Goal: Task Accomplishment & Management: Complete application form

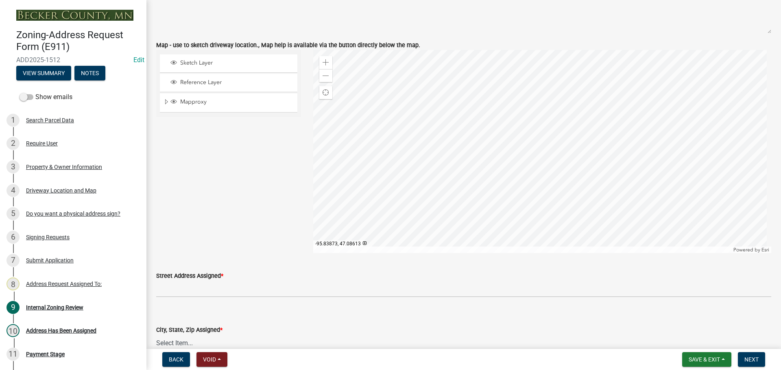
scroll to position [691, 0]
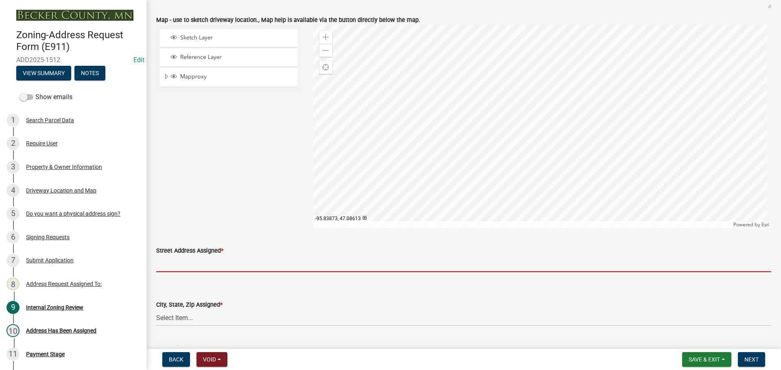
click at [228, 264] on input "Street Address Assigned *" at bounding box center [463, 264] width 615 height 17
click at [228, 265] on input "Street Address Assigned *" at bounding box center [463, 264] width 615 height 17
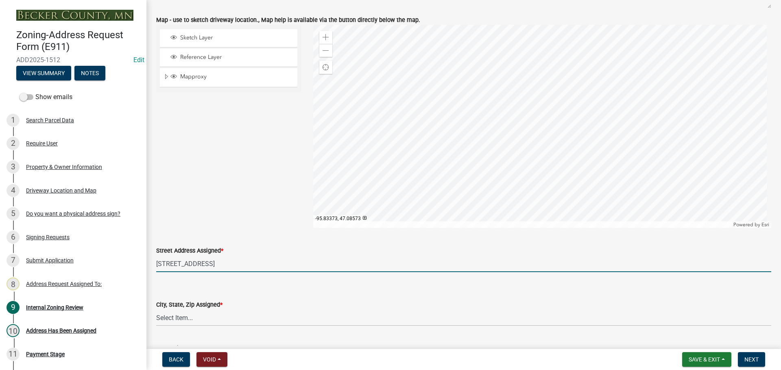
type input "[STREET_ADDRESS]"
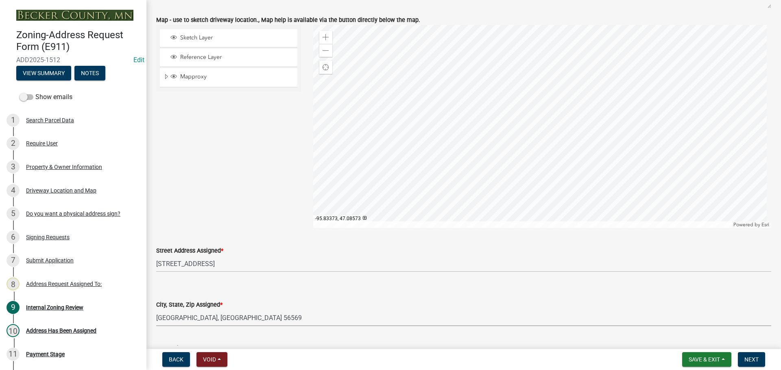
select select "2cd19a71-55ef-4b70-b28f-1dc77561399e"
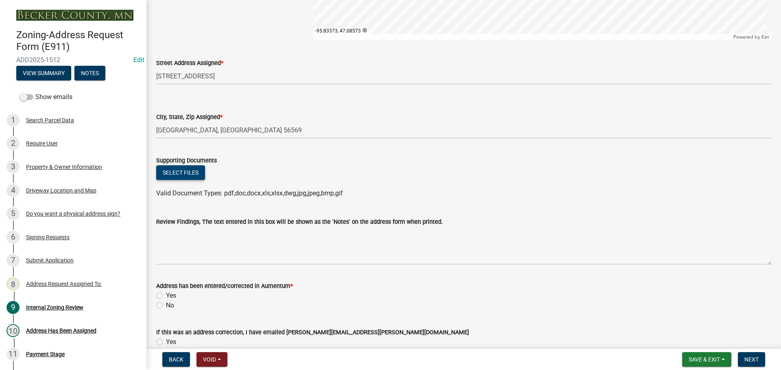
scroll to position [960, 0]
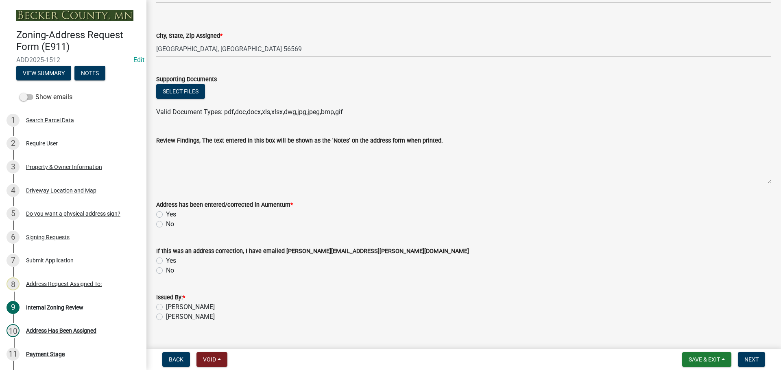
click at [166, 215] on label "Yes" at bounding box center [171, 215] width 10 height 10
click at [166, 215] on input "Yes" at bounding box center [168, 212] width 5 height 5
radio input "true"
click at [166, 305] on label "[PERSON_NAME]" at bounding box center [190, 307] width 49 height 10
click at [166, 305] on input "[PERSON_NAME]" at bounding box center [168, 304] width 5 height 5
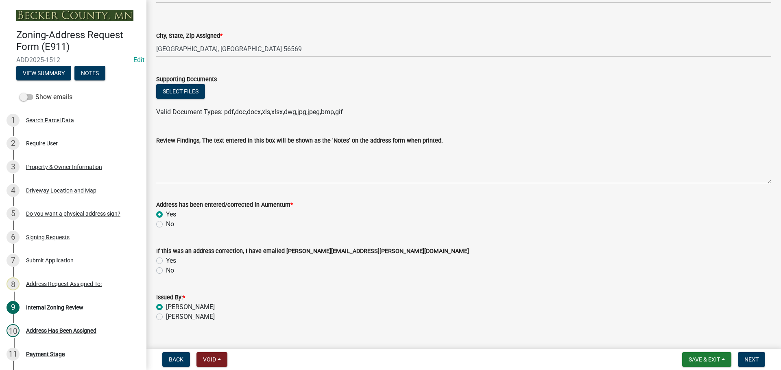
radio input "true"
click at [745, 361] on span "Next" at bounding box center [751, 360] width 14 height 7
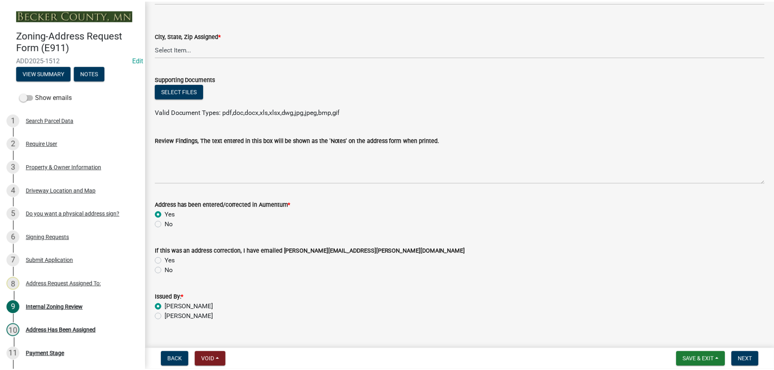
scroll to position [0, 0]
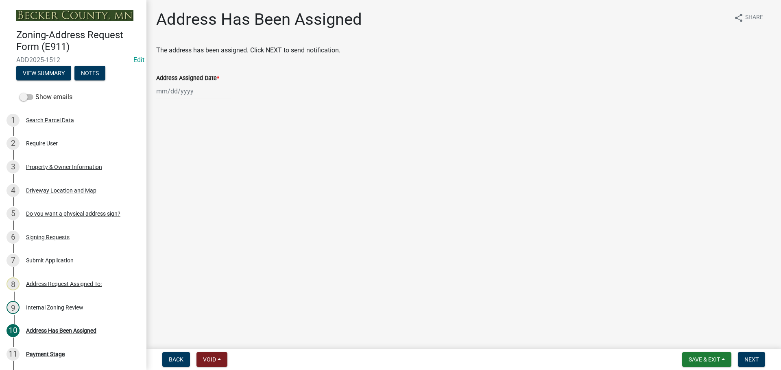
click at [201, 94] on div at bounding box center [193, 91] width 74 height 17
select select "8"
select select "2025"
click at [215, 174] on div "22" at bounding box center [216, 173] width 13 height 13
type input "[DATE]"
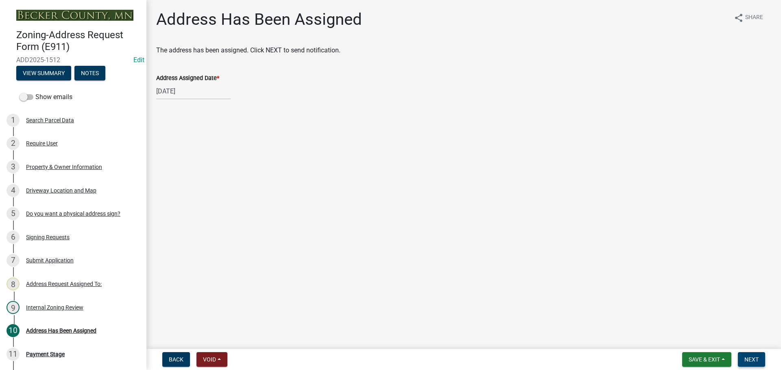
click at [755, 359] on span "Next" at bounding box center [751, 360] width 14 height 7
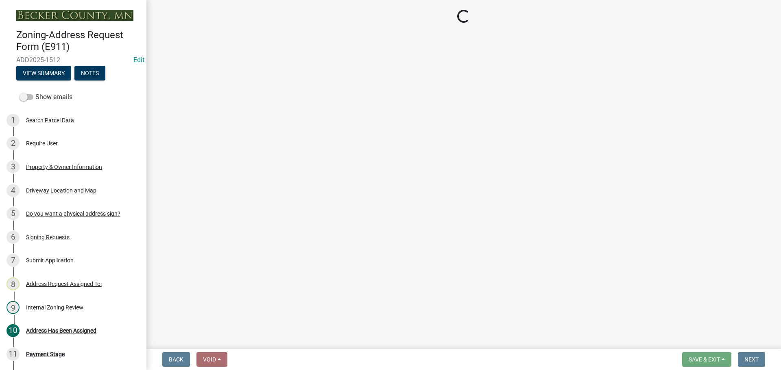
select select "3: 3"
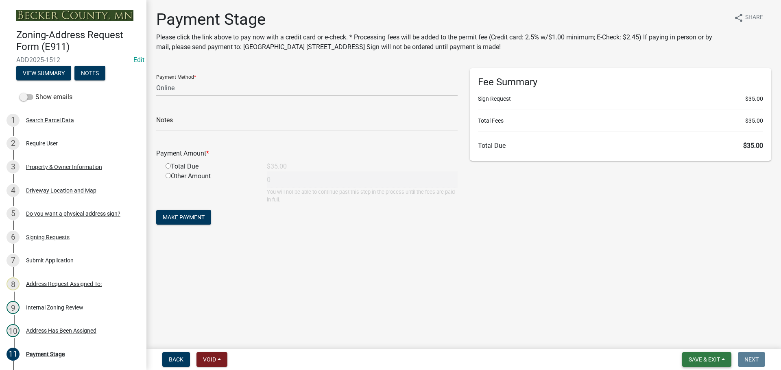
click at [698, 365] on button "Save & Exit" at bounding box center [706, 359] width 49 height 15
click at [691, 344] on button "Save & Exit" at bounding box center [698, 339] width 65 height 20
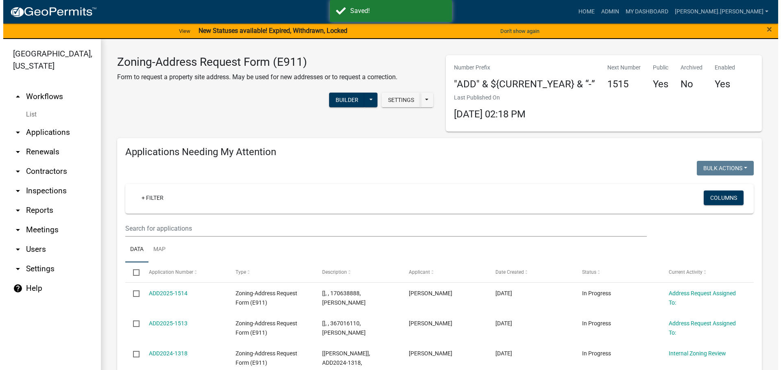
scroll to position [122, 0]
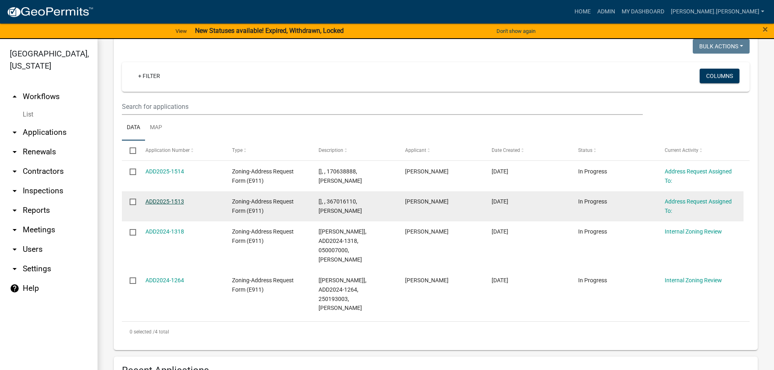
click at [167, 200] on link "ADD2025-1513" at bounding box center [165, 201] width 39 height 7
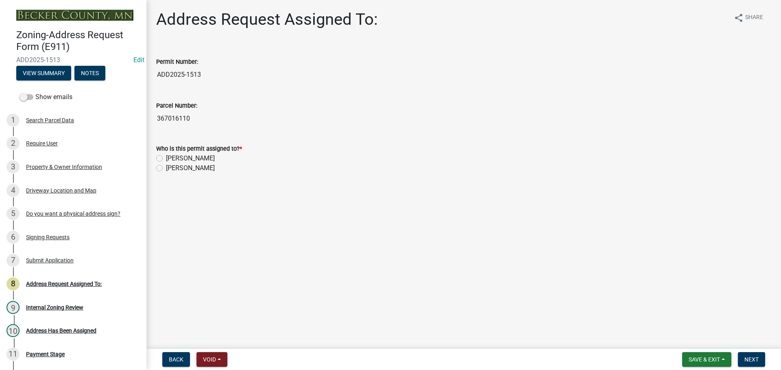
click at [166, 160] on label "[PERSON_NAME]" at bounding box center [190, 159] width 49 height 10
click at [166, 159] on input "[PERSON_NAME]" at bounding box center [168, 156] width 5 height 5
radio input "true"
drag, startPoint x: 759, startPoint y: 366, endPoint x: 759, endPoint y: 361, distance: 4.9
click at [759, 363] on button "Next" at bounding box center [750, 359] width 27 height 15
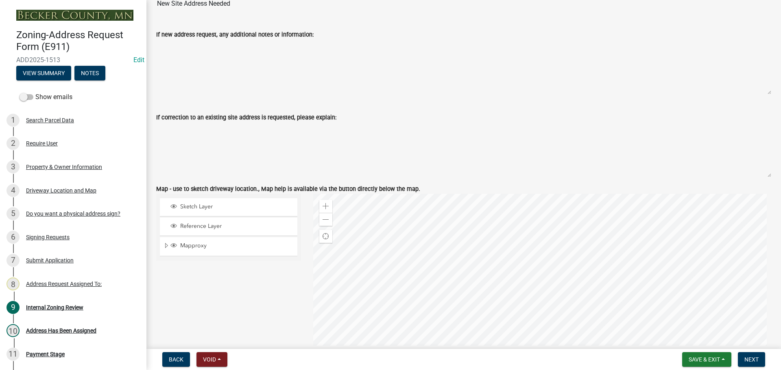
scroll to position [528, 0]
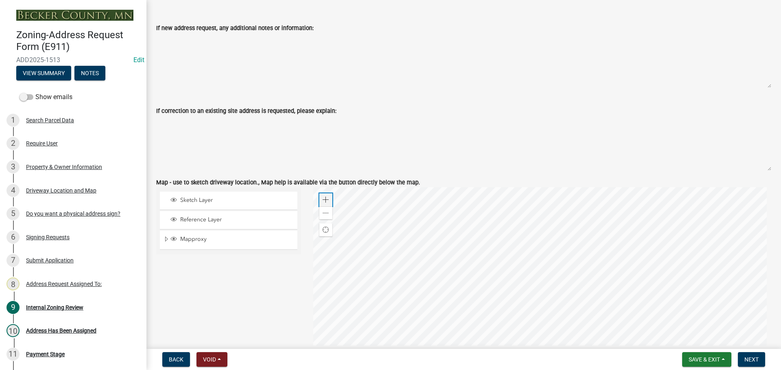
click at [326, 196] on div "Zoom in" at bounding box center [325, 200] width 13 height 13
click at [325, 213] on span at bounding box center [325, 213] width 7 height 7
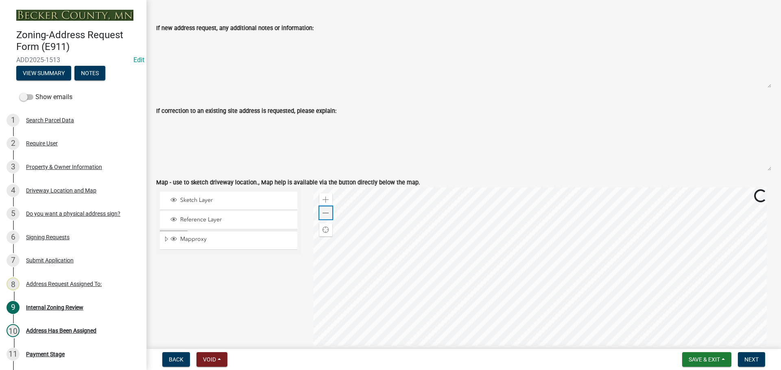
click at [325, 213] on span at bounding box center [325, 213] width 7 height 7
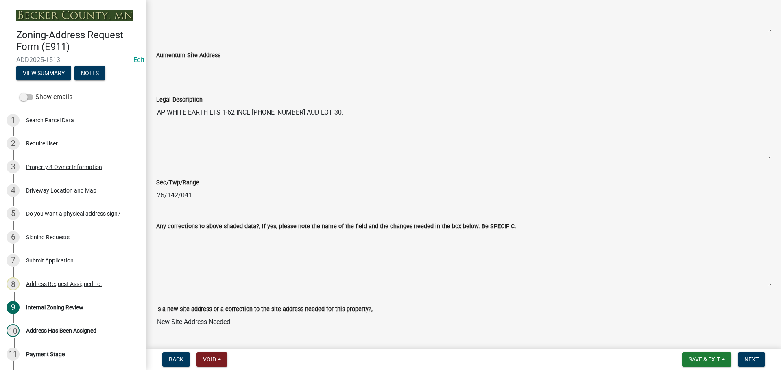
scroll to position [407, 0]
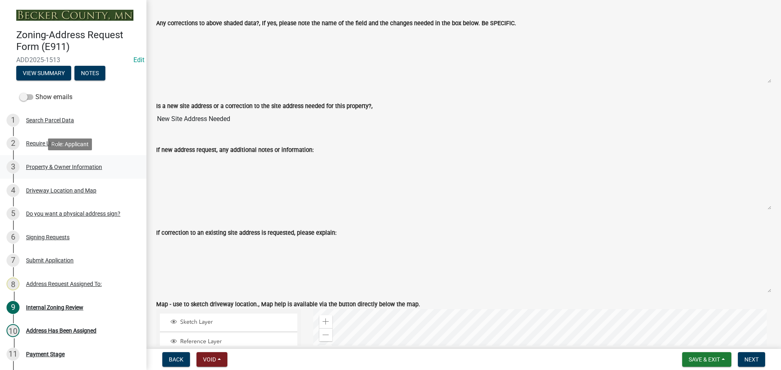
click at [87, 167] on div "Property & Owner Information" at bounding box center [64, 167] width 76 height 6
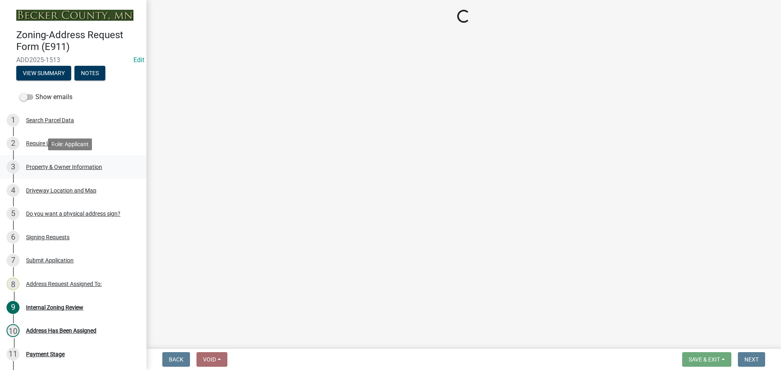
scroll to position [0, 0]
select select "46cbe7a2-a0f9-4dad-9a35-117cd0e9e6f7"
select select "089283cf-a855-4b61-bd43-ab3cb6f1e684"
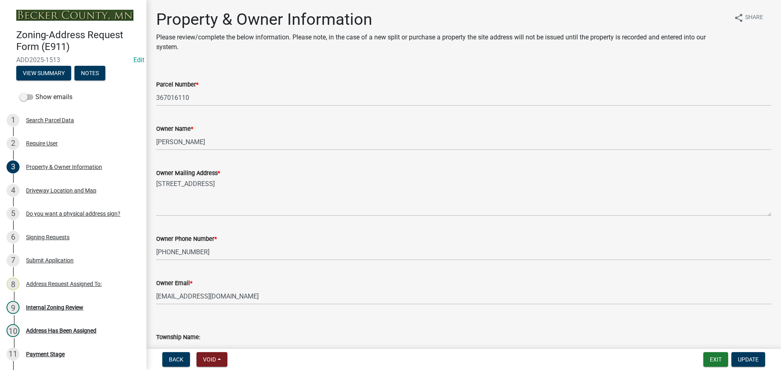
click at [69, 303] on div "9 Internal Zoning Review" at bounding box center [70, 307] width 127 height 13
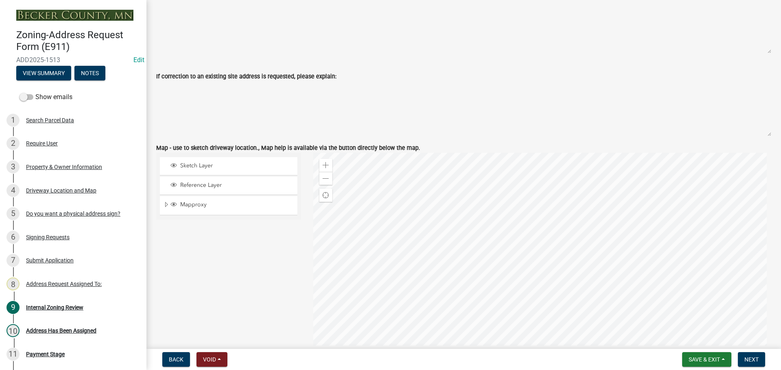
scroll to position [569, 0]
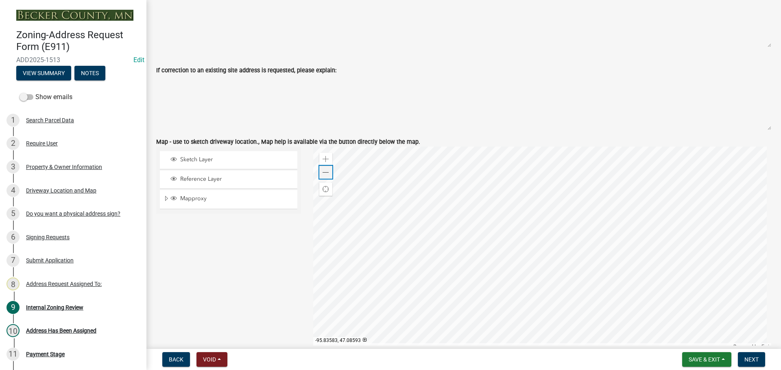
click at [326, 172] on span at bounding box center [325, 173] width 7 height 7
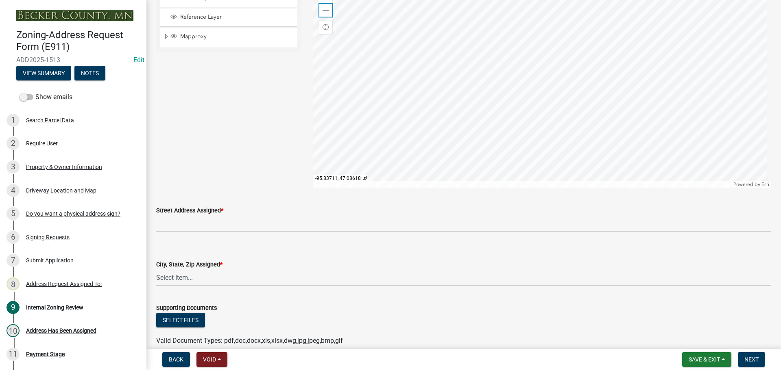
scroll to position [732, 0]
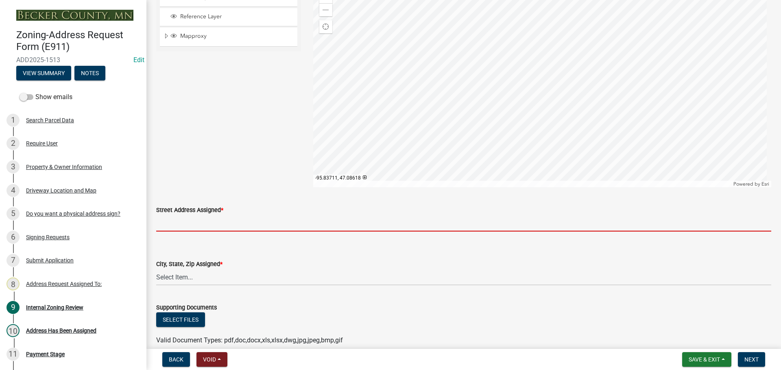
click at [172, 226] on input "Street Address Assigned *" at bounding box center [463, 223] width 615 height 17
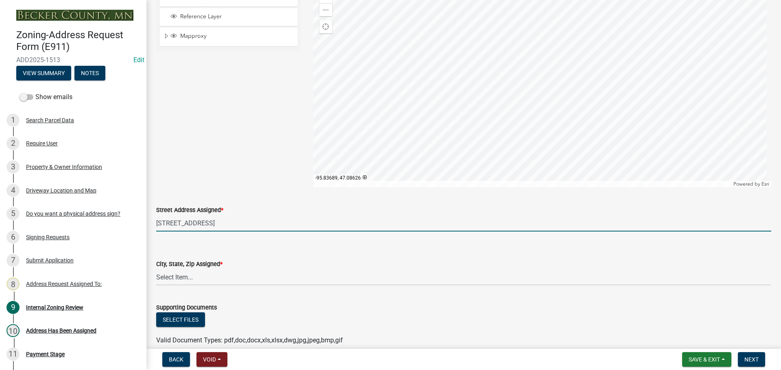
type input "[STREET_ADDRESS]"
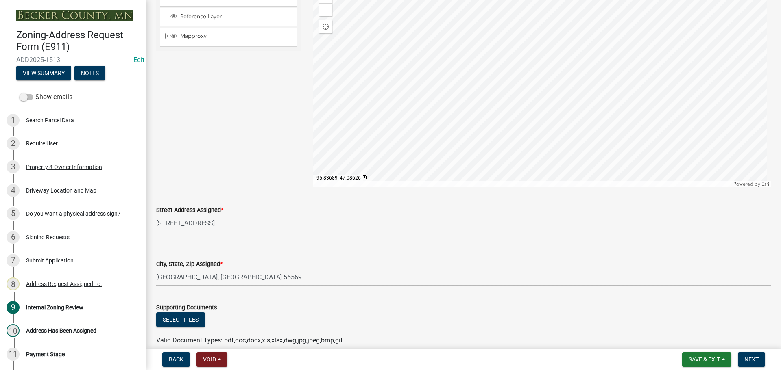
select select "2cd19a71-55ef-4b70-b28f-1dc77561399e"
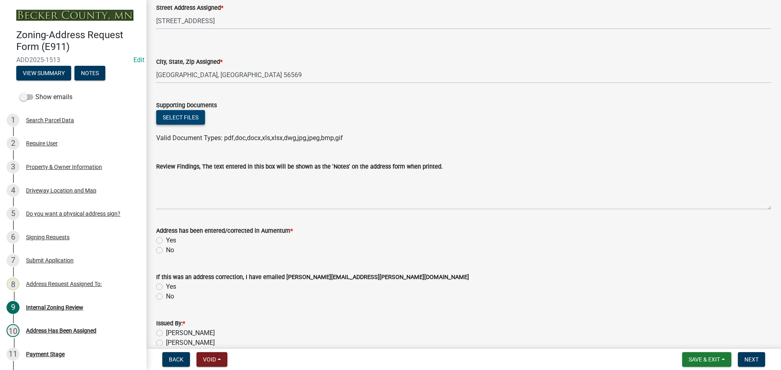
scroll to position [975, 0]
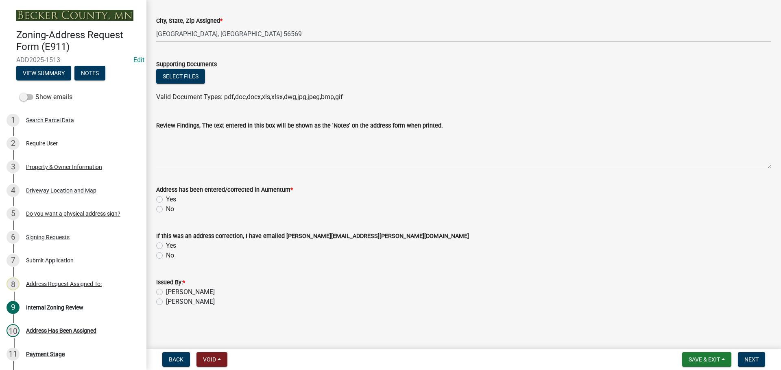
click at [166, 200] on label "Yes" at bounding box center [171, 200] width 10 height 10
click at [166, 200] on input "Yes" at bounding box center [168, 197] width 5 height 5
radio input "true"
click at [166, 294] on label "[PERSON_NAME]" at bounding box center [190, 292] width 49 height 10
click at [166, 293] on input "[PERSON_NAME]" at bounding box center [168, 289] width 5 height 5
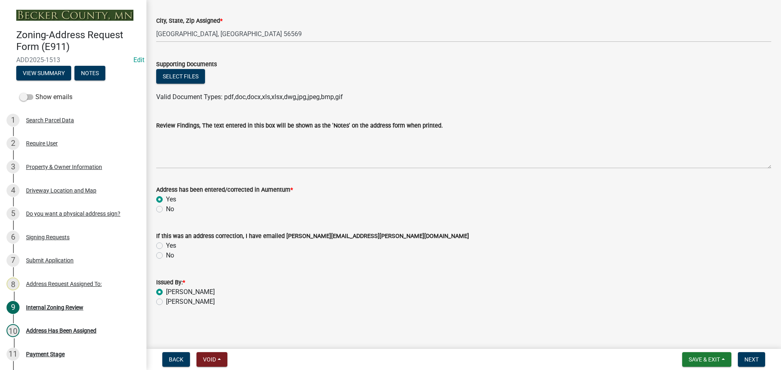
radio input "true"
click at [759, 361] on button "Next" at bounding box center [750, 359] width 27 height 15
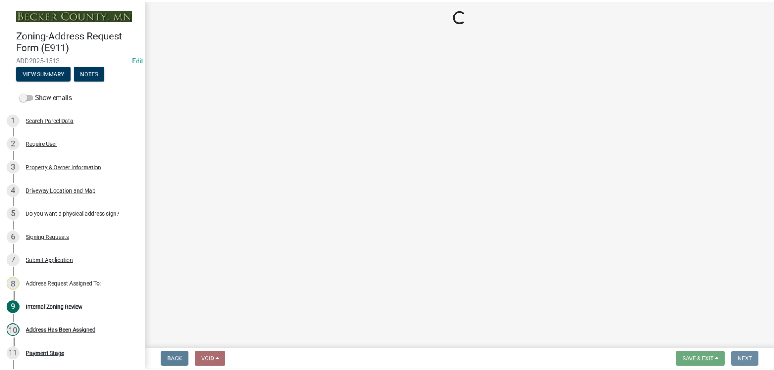
scroll to position [0, 0]
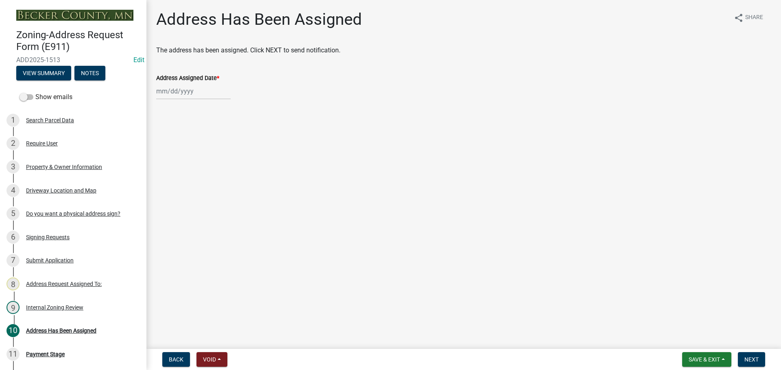
select select "8"
select select "2025"
click at [184, 93] on div "[PERSON_NAME] Feb Mar Apr [PERSON_NAME][DATE] Oct Nov [DATE] 1526 1527 1528 152…" at bounding box center [193, 91] width 74 height 17
click at [215, 173] on div "22" at bounding box center [216, 173] width 13 height 13
type input "[DATE]"
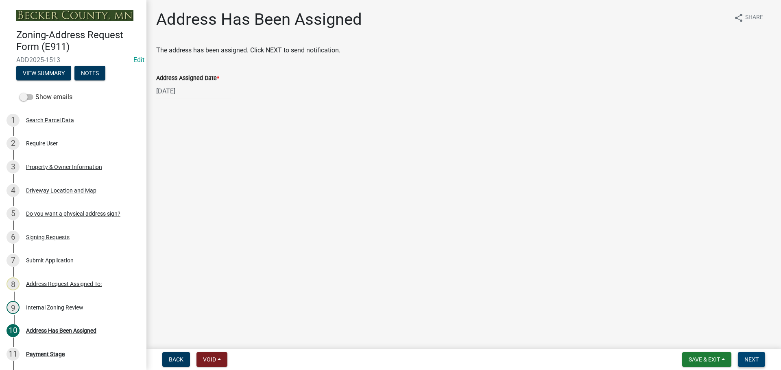
click at [752, 360] on span "Next" at bounding box center [751, 360] width 14 height 7
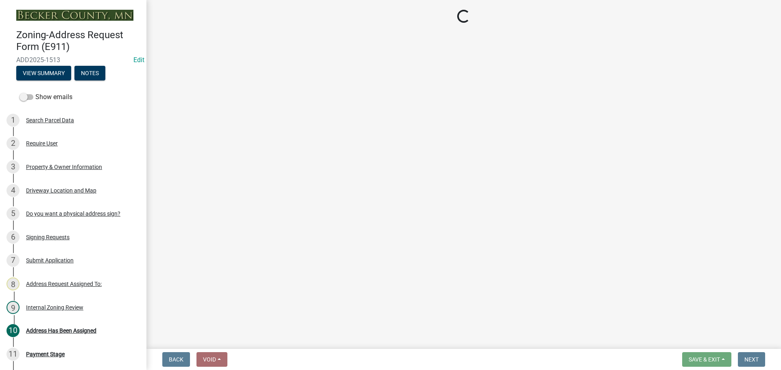
select select "3: 3"
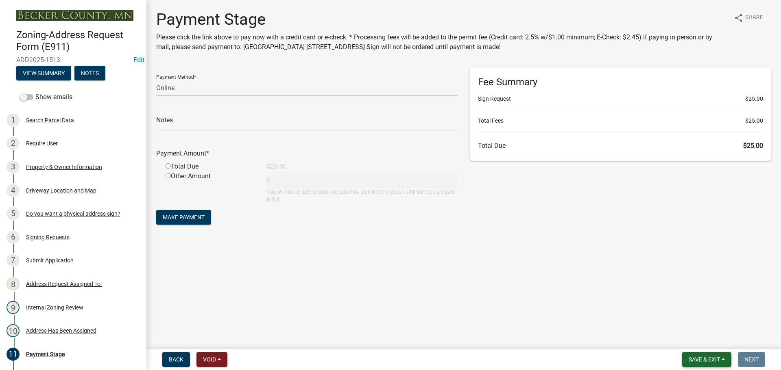
click at [694, 361] on span "Save & Exit" at bounding box center [703, 360] width 31 height 7
click at [698, 345] on button "Save & Exit" at bounding box center [698, 339] width 65 height 20
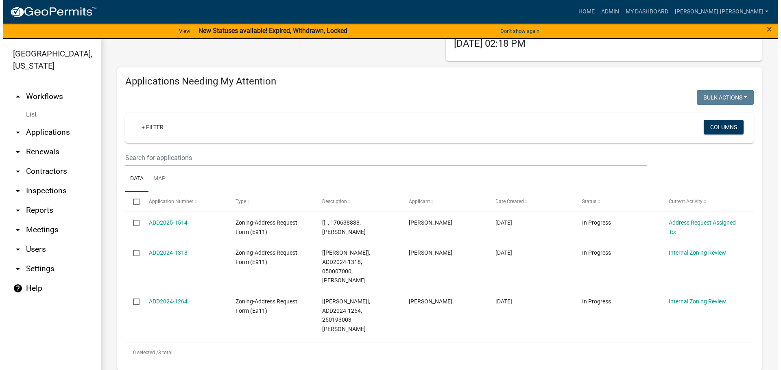
scroll to position [81, 0]
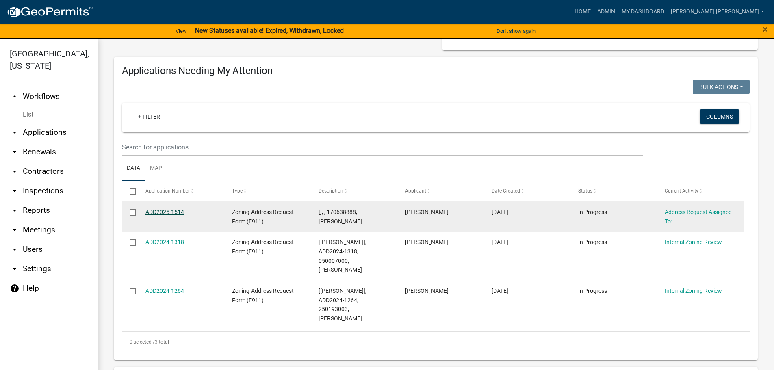
click at [174, 210] on link "ADD2025-1514" at bounding box center [165, 212] width 39 height 7
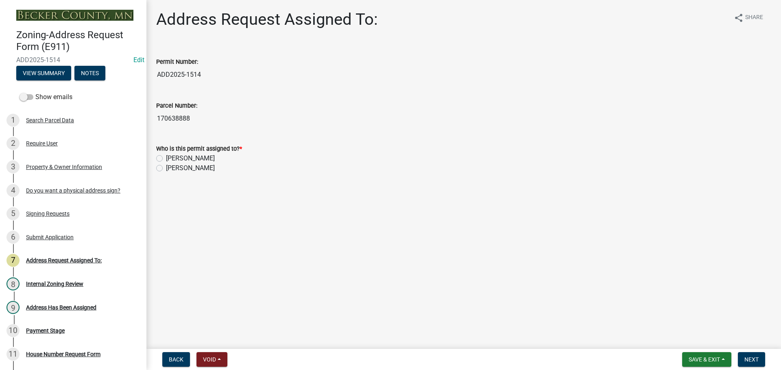
click at [166, 158] on label "[PERSON_NAME]" at bounding box center [190, 159] width 49 height 10
click at [166, 158] on input "[PERSON_NAME]" at bounding box center [168, 156] width 5 height 5
radio input "true"
click at [751, 361] on span "Next" at bounding box center [751, 360] width 14 height 7
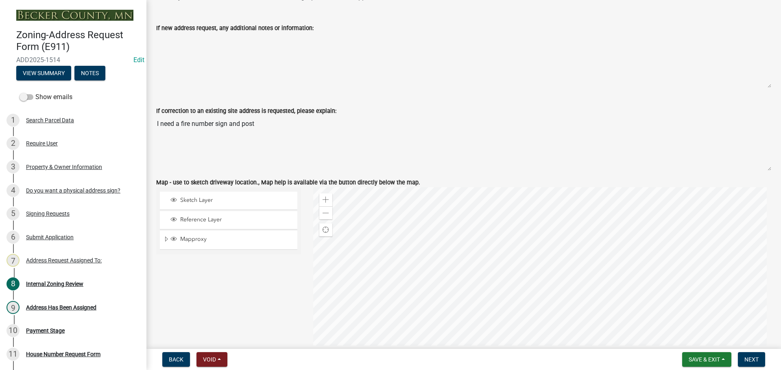
scroll to position [691, 0]
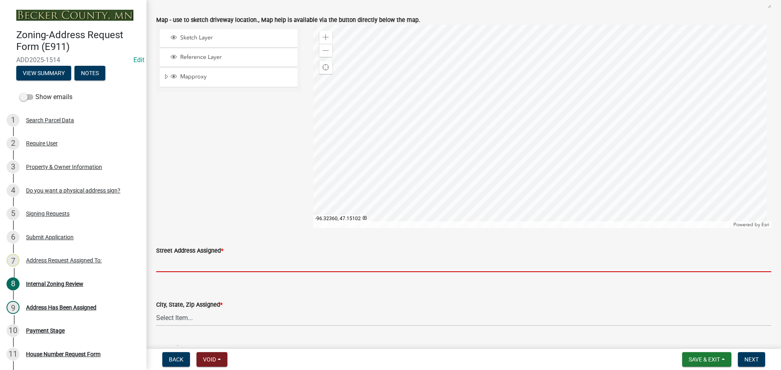
click at [259, 269] on input "Street Address Assigned *" at bounding box center [463, 264] width 615 height 17
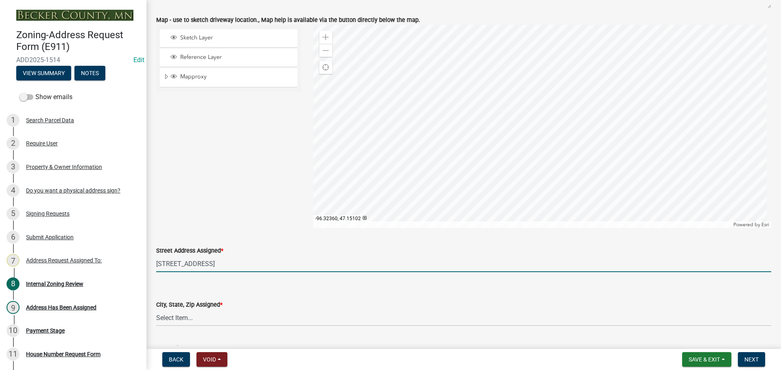
type input "[STREET_ADDRESS]"
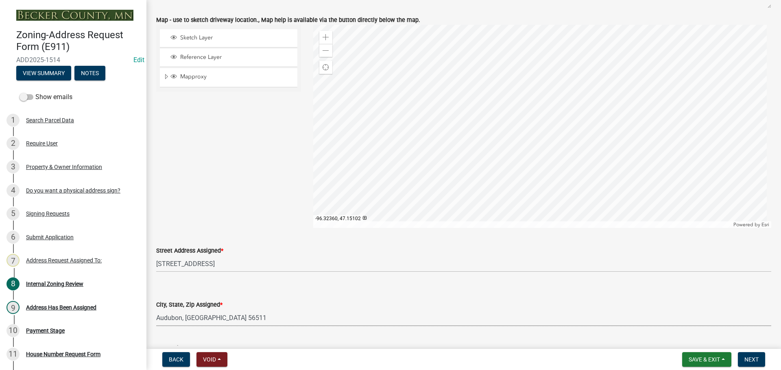
select select "feff9a3e-f97a-4b56-bb28-a3dea8445589"
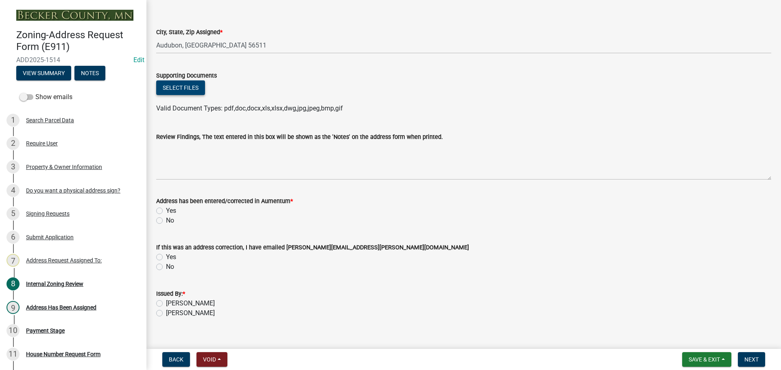
scroll to position [975, 0]
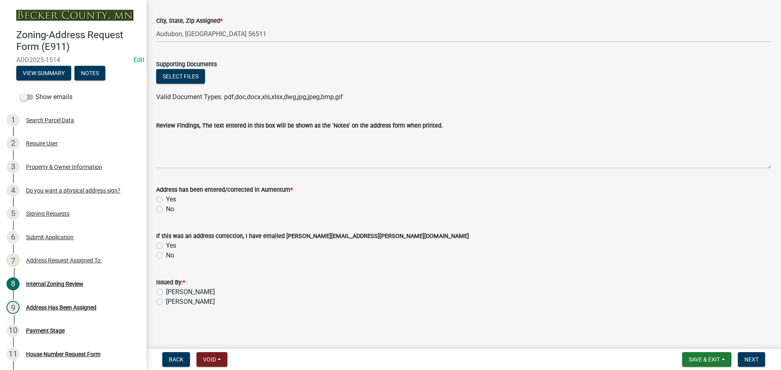
drag, startPoint x: 159, startPoint y: 198, endPoint x: 157, endPoint y: 257, distance: 59.0
click at [166, 198] on label "Yes" at bounding box center [171, 200] width 10 height 10
click at [166, 198] on input "Yes" at bounding box center [168, 197] width 5 height 5
radio input "true"
click at [166, 292] on label "[PERSON_NAME]" at bounding box center [190, 292] width 49 height 10
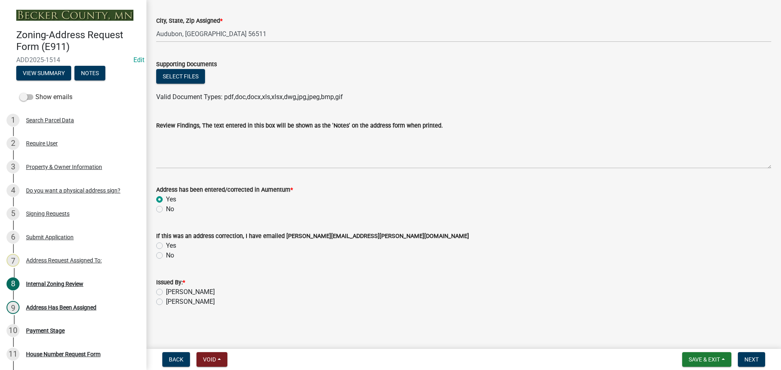
click at [166, 292] on input "[PERSON_NAME]" at bounding box center [168, 289] width 5 height 5
radio input "true"
click at [756, 360] on span "Next" at bounding box center [751, 360] width 14 height 7
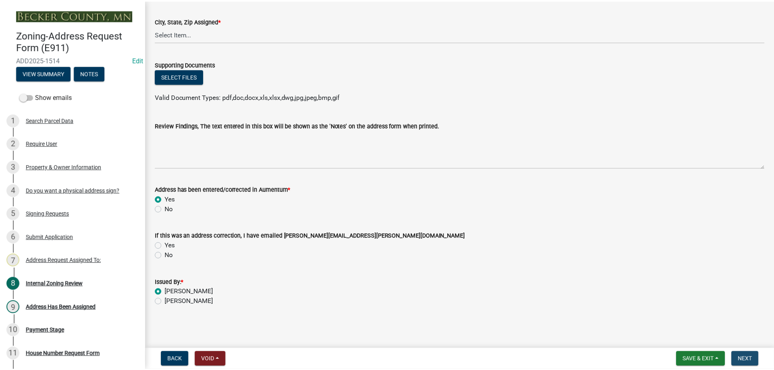
scroll to position [0, 0]
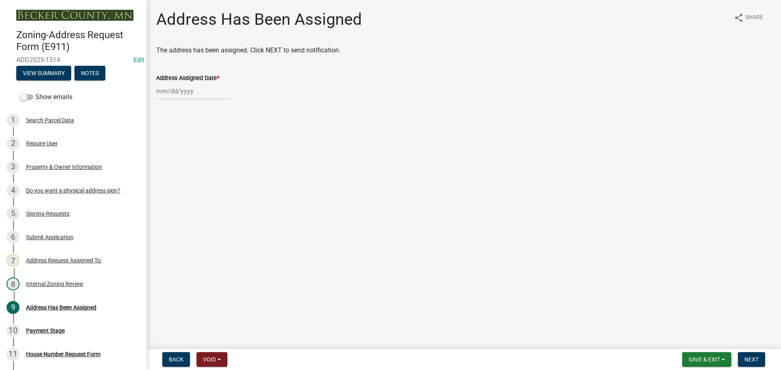
select select "8"
select select "2025"
click at [205, 92] on div "[PERSON_NAME] Feb Mar Apr [PERSON_NAME][DATE] Oct Nov [DATE] 1526 1527 1528 152…" at bounding box center [193, 91] width 74 height 17
click at [215, 174] on div "22" at bounding box center [216, 173] width 13 height 13
type input "[DATE]"
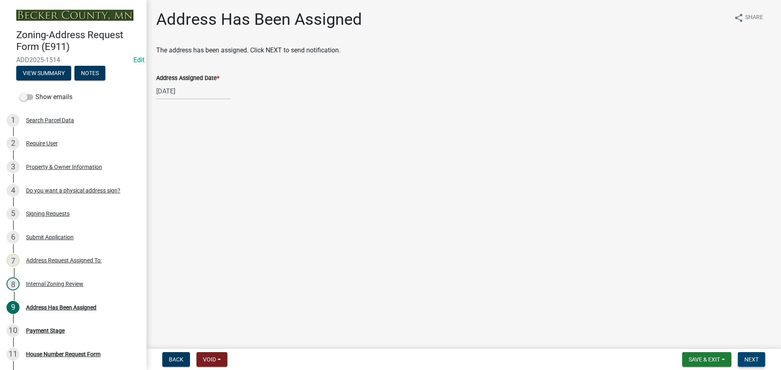
click at [748, 361] on span "Next" at bounding box center [751, 360] width 14 height 7
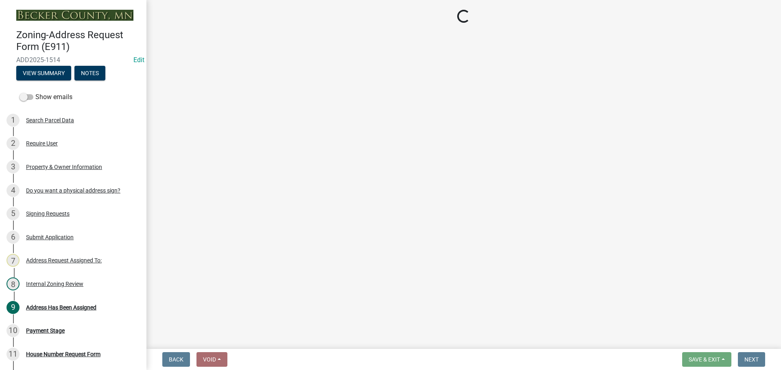
select select "3: 3"
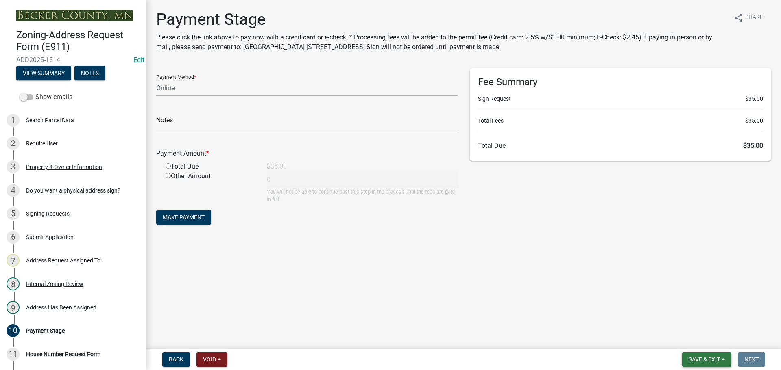
click at [700, 359] on span "Save & Exit" at bounding box center [703, 360] width 31 height 7
click at [692, 338] on button "Save & Exit" at bounding box center [698, 339] width 65 height 20
